Goal: Task Accomplishment & Management: Manage account settings

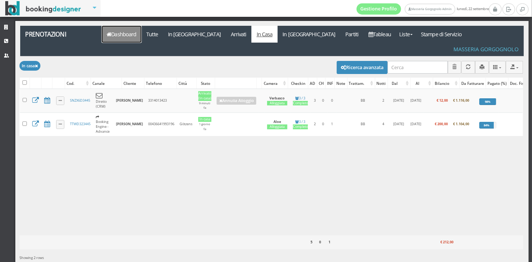
click at [110, 36] on icon at bounding box center [109, 34] width 4 height 5
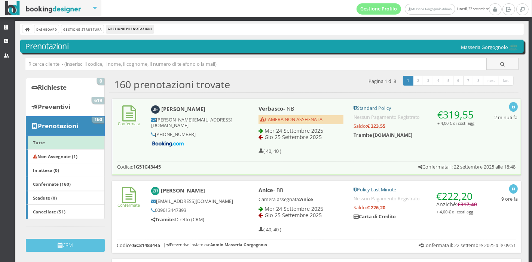
click at [280, 148] on div "( 40, 40 )" at bounding box center [301, 146] width 85 height 5
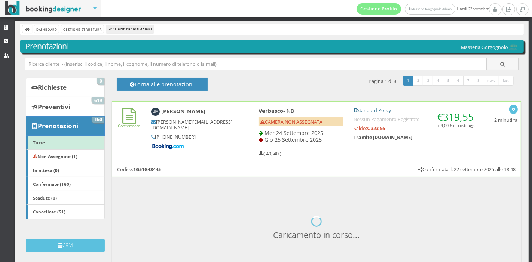
click at [204, 154] on div "Confermata Julian Emery jemery.717614@guest.booking.com +44 7825 071271 Verbasc…" at bounding box center [316, 131] width 409 height 58
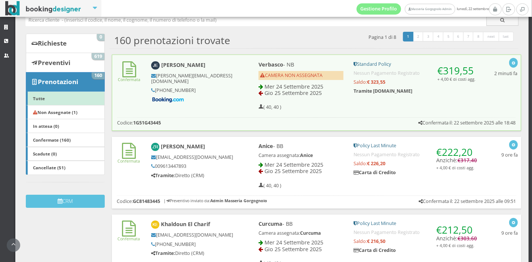
scroll to position [61, 0]
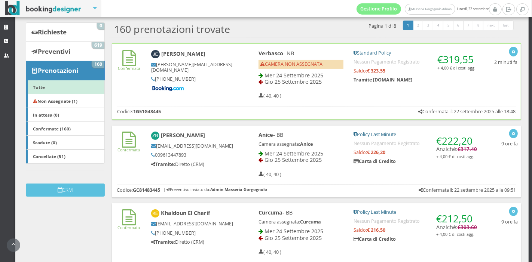
click at [314, 115] on div "Confermata Julian Emery jemery.717614@guest.booking.com +44 7825 071271 Verbasc…" at bounding box center [317, 81] width 410 height 76
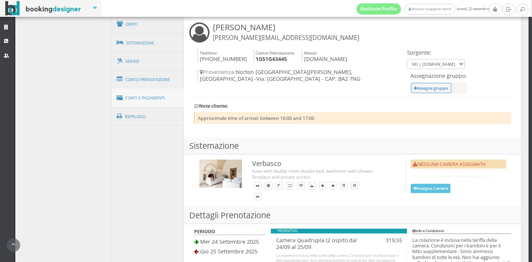
scroll to position [264, 0]
click at [150, 77] on link "Conto Prenotazione" at bounding box center [148, 79] width 73 height 19
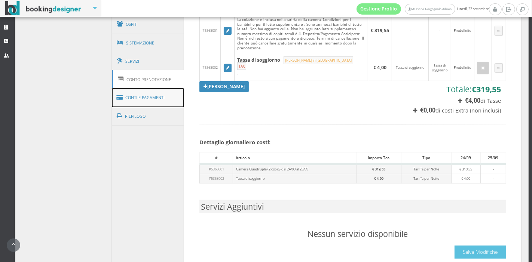
click at [150, 103] on link "Conti e Pagamenti" at bounding box center [148, 97] width 73 height 19
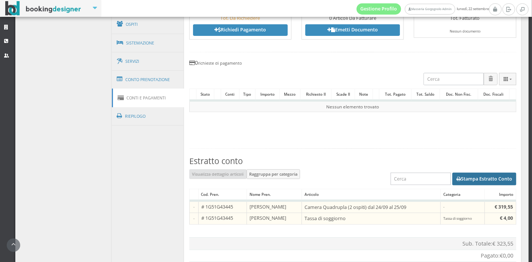
click at [465, 177] on button "Stampa Estratto Conto" at bounding box center [485, 179] width 64 height 13
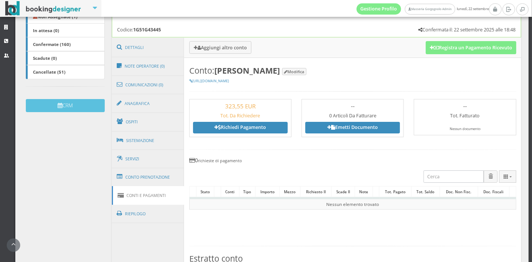
scroll to position [155, 0]
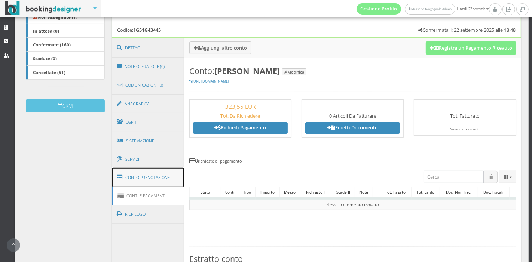
click at [161, 177] on link "Conto Prenotazione" at bounding box center [148, 177] width 73 height 19
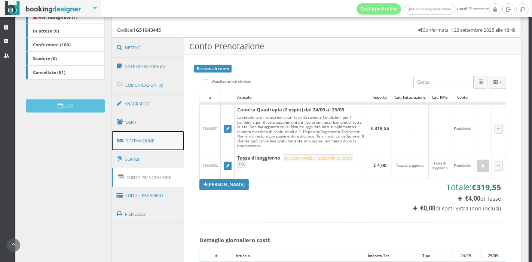
click at [150, 136] on link "Sistemazione" at bounding box center [148, 140] width 73 height 19
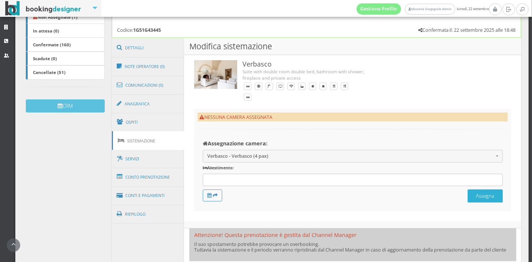
click at [473, 196] on button "Assegna" at bounding box center [485, 196] width 35 height 13
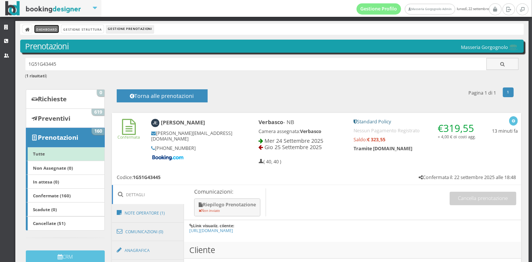
click at [51, 30] on link "Dashboard" at bounding box center [46, 29] width 24 height 8
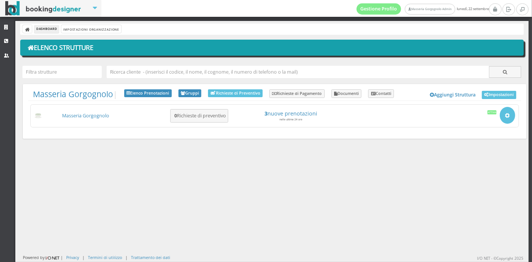
click at [51, 30] on li "Dashboard" at bounding box center [46, 29] width 24 height 8
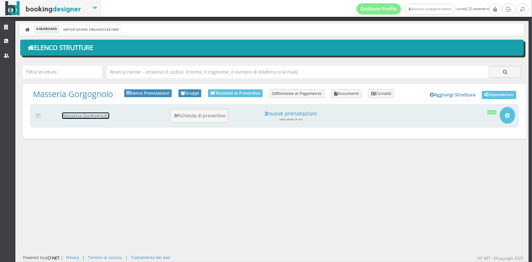
click at [91, 116] on link "Masseria Gorgognolo" at bounding box center [85, 116] width 47 height 6
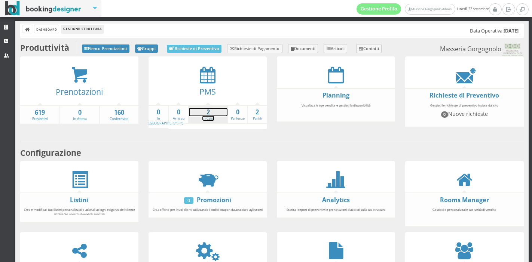
click at [210, 120] on link "2 In Casa" at bounding box center [208, 114] width 39 height 13
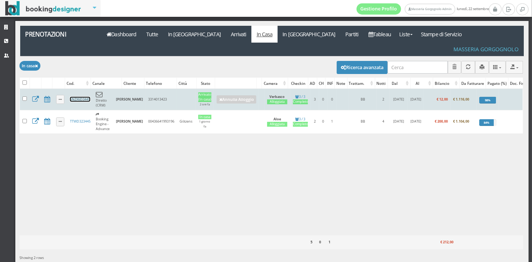
click at [78, 97] on link "SNZX6D3445" at bounding box center [80, 99] width 20 height 5
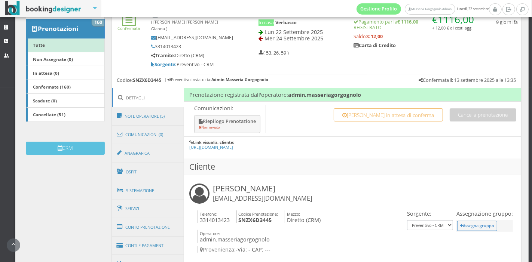
scroll to position [146, 0]
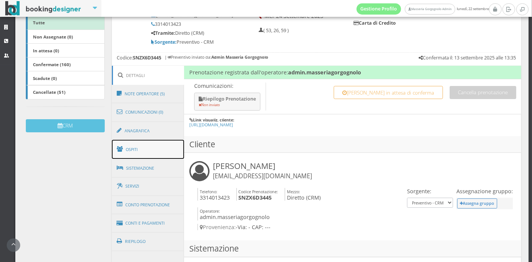
click at [133, 144] on link "Ospiti" at bounding box center [148, 149] width 73 height 19
